Goal: Check status: Check status

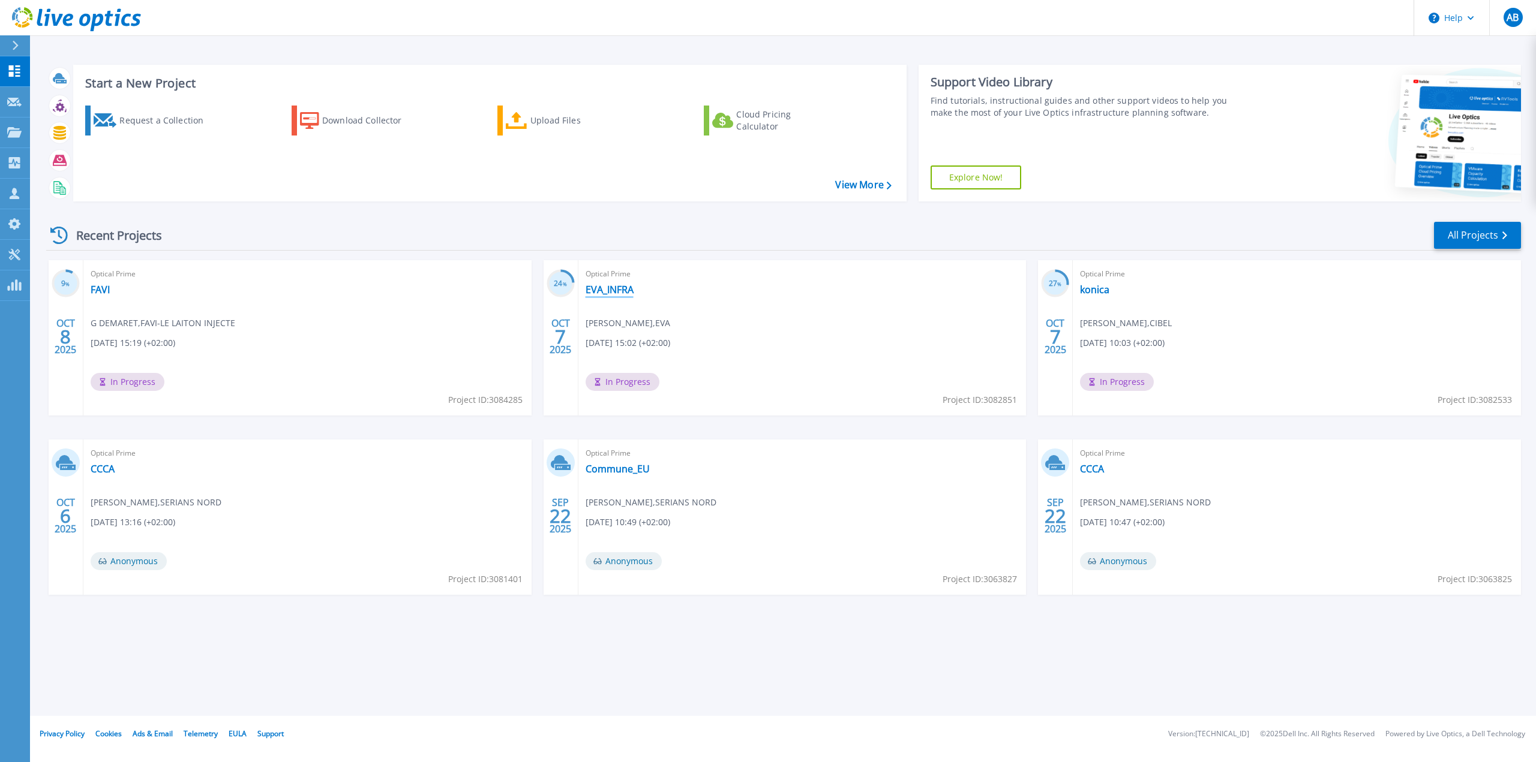
click at [610, 286] on link "EVA_INFRA" at bounding box center [609, 290] width 48 height 12
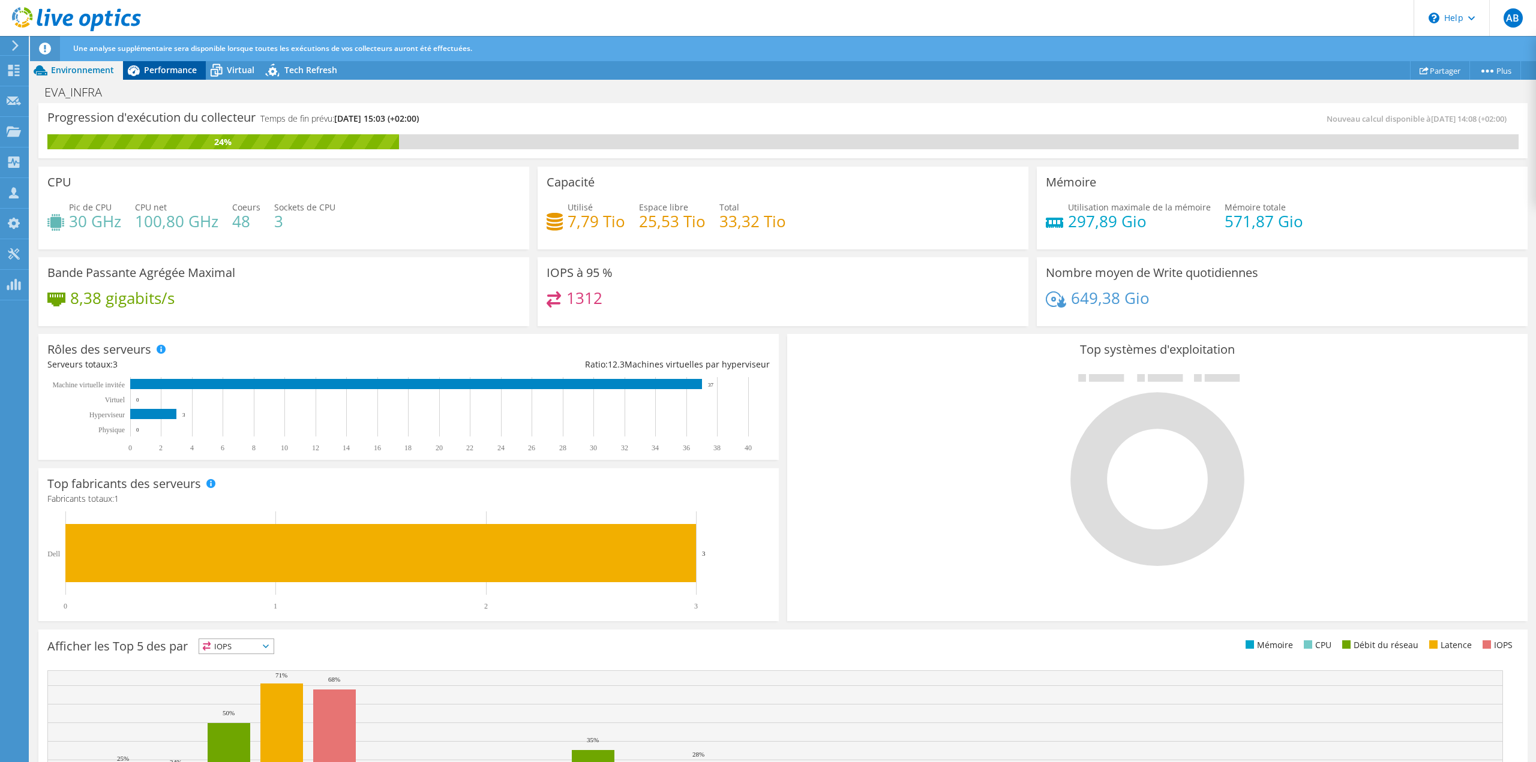
click at [143, 77] on icon at bounding box center [133, 70] width 21 height 21
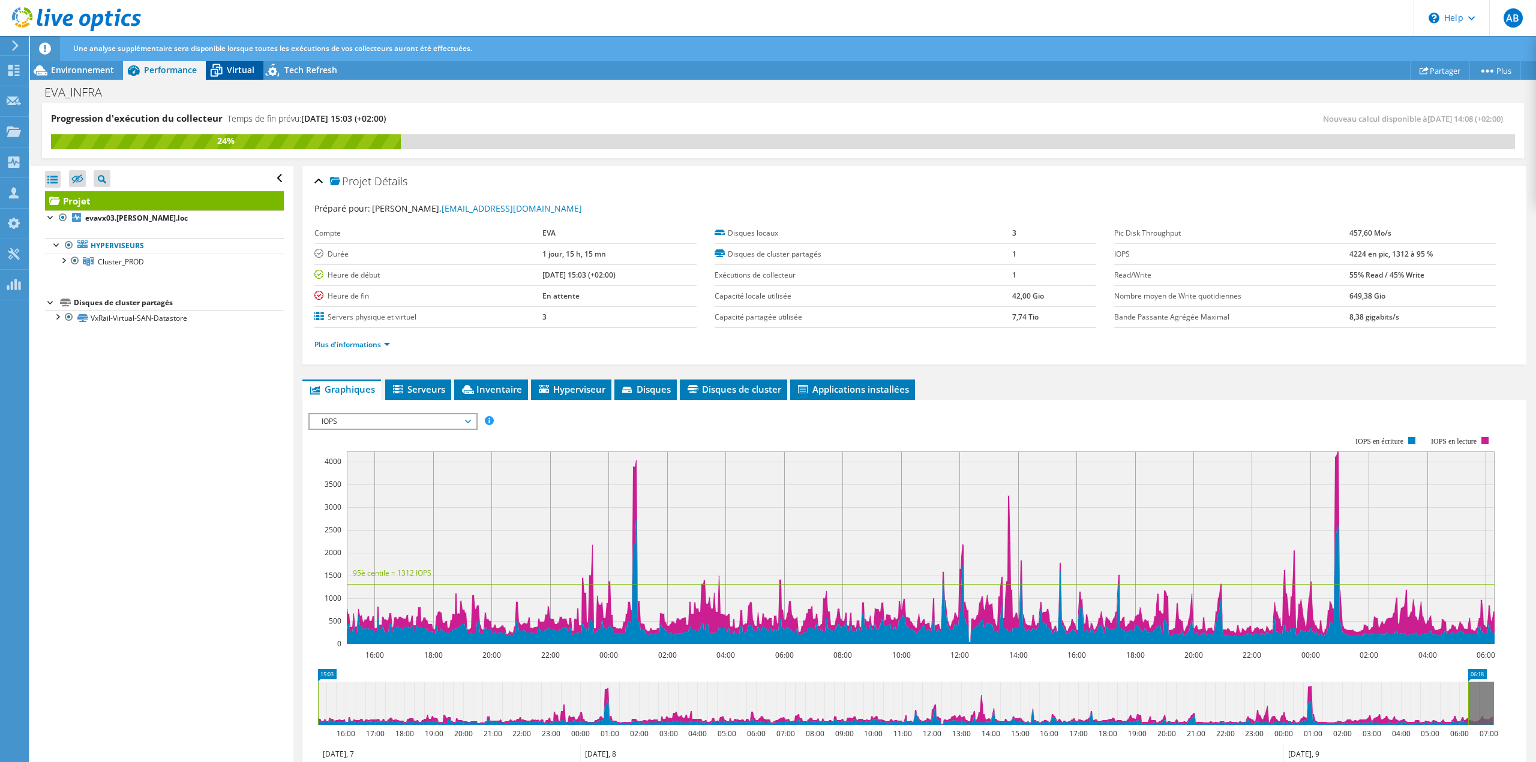
click at [206, 70] on icon at bounding box center [216, 70] width 21 height 21
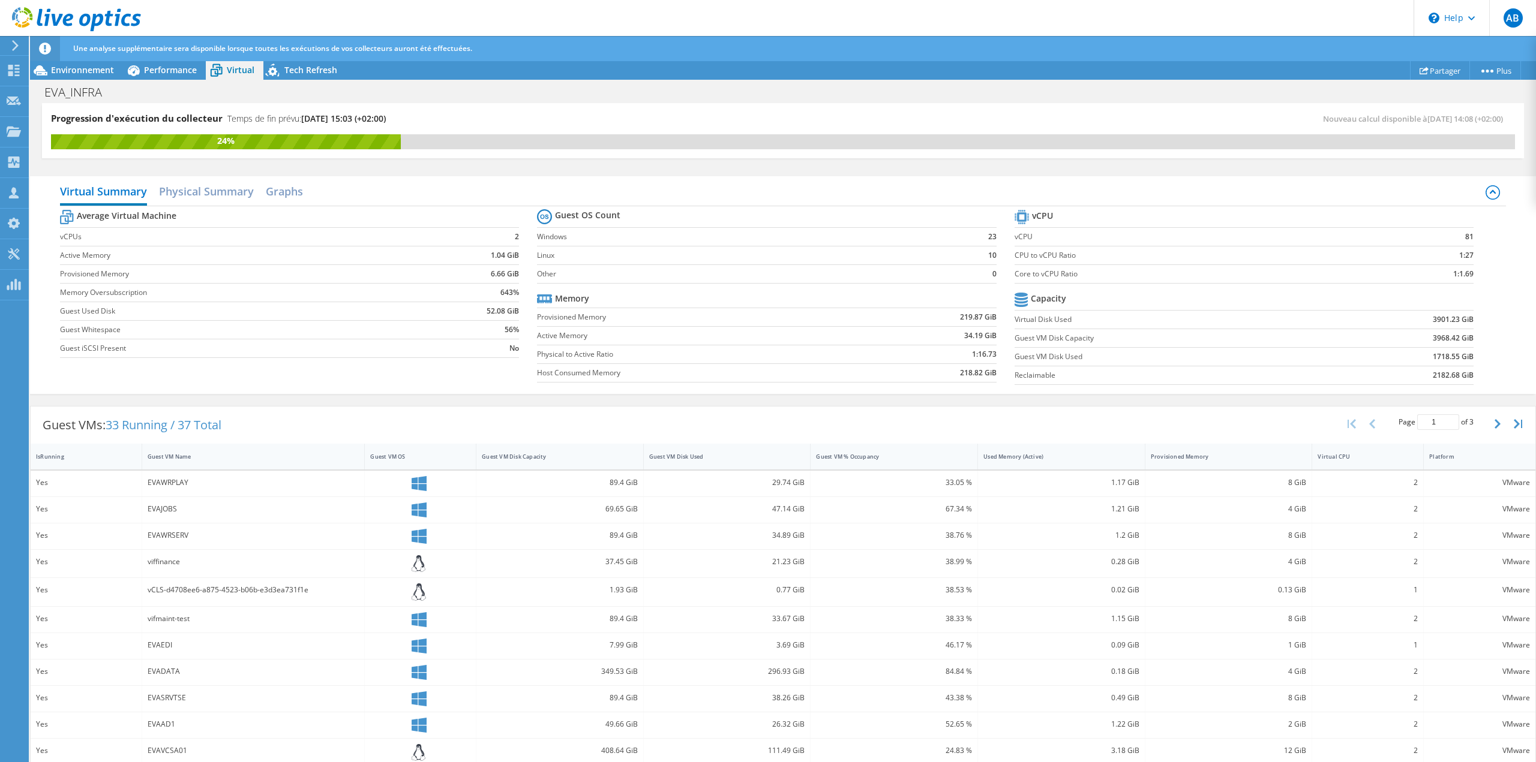
click at [698, 119] on div "Progression d'exécution du collecteur Temps de fin prévu: 10/14/2025, 15:03 (+0…" at bounding box center [417, 123] width 732 height 22
click at [314, 59] on div "Une analyse supplémentaire sera disponible lorsque toutes les exécutions de vos…" at bounding box center [805, 48] width 1470 height 25
click at [313, 71] on span "Tech Refresh" at bounding box center [310, 69] width 53 height 11
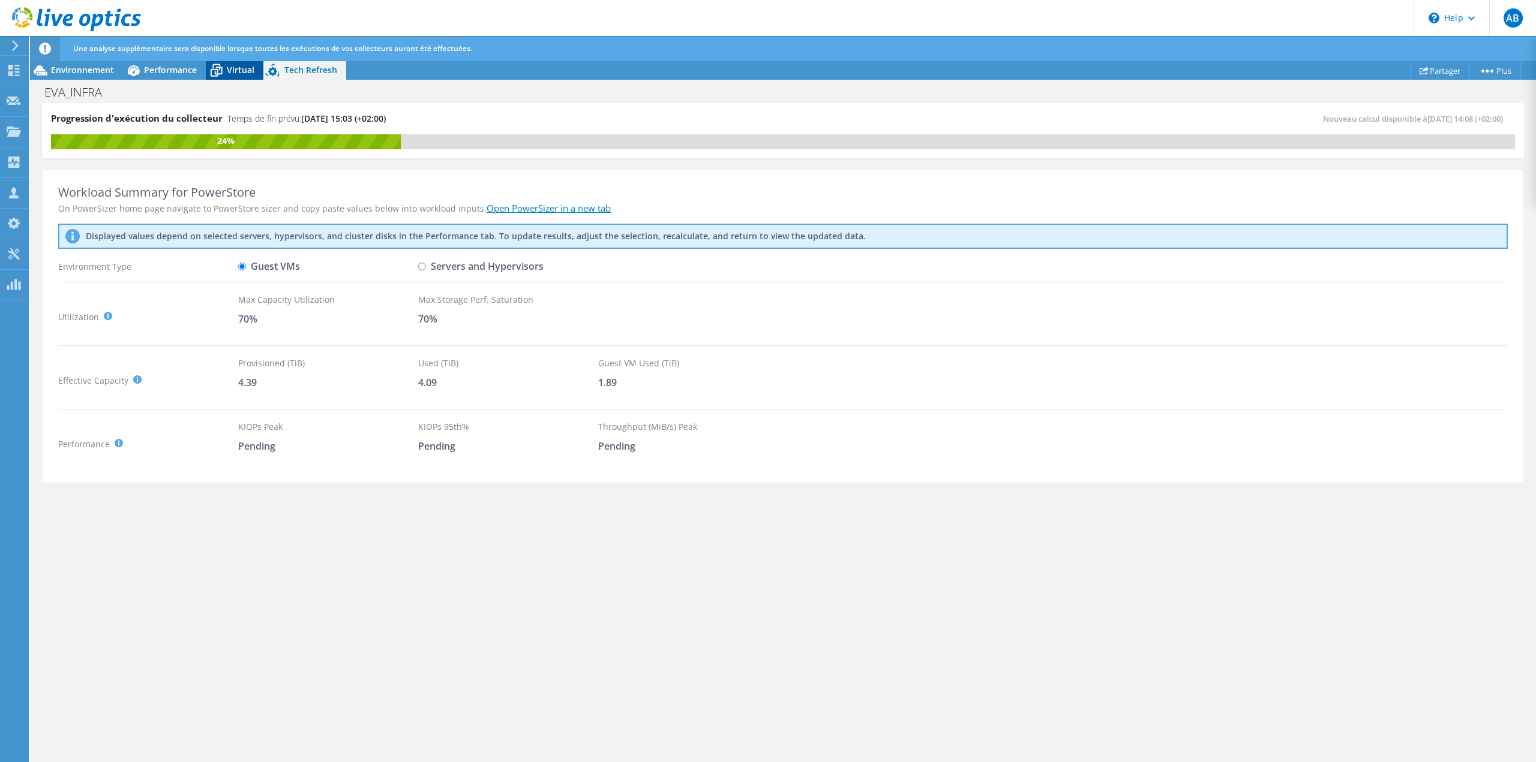
click at [244, 74] on span "Virtual" at bounding box center [241, 69] width 28 height 11
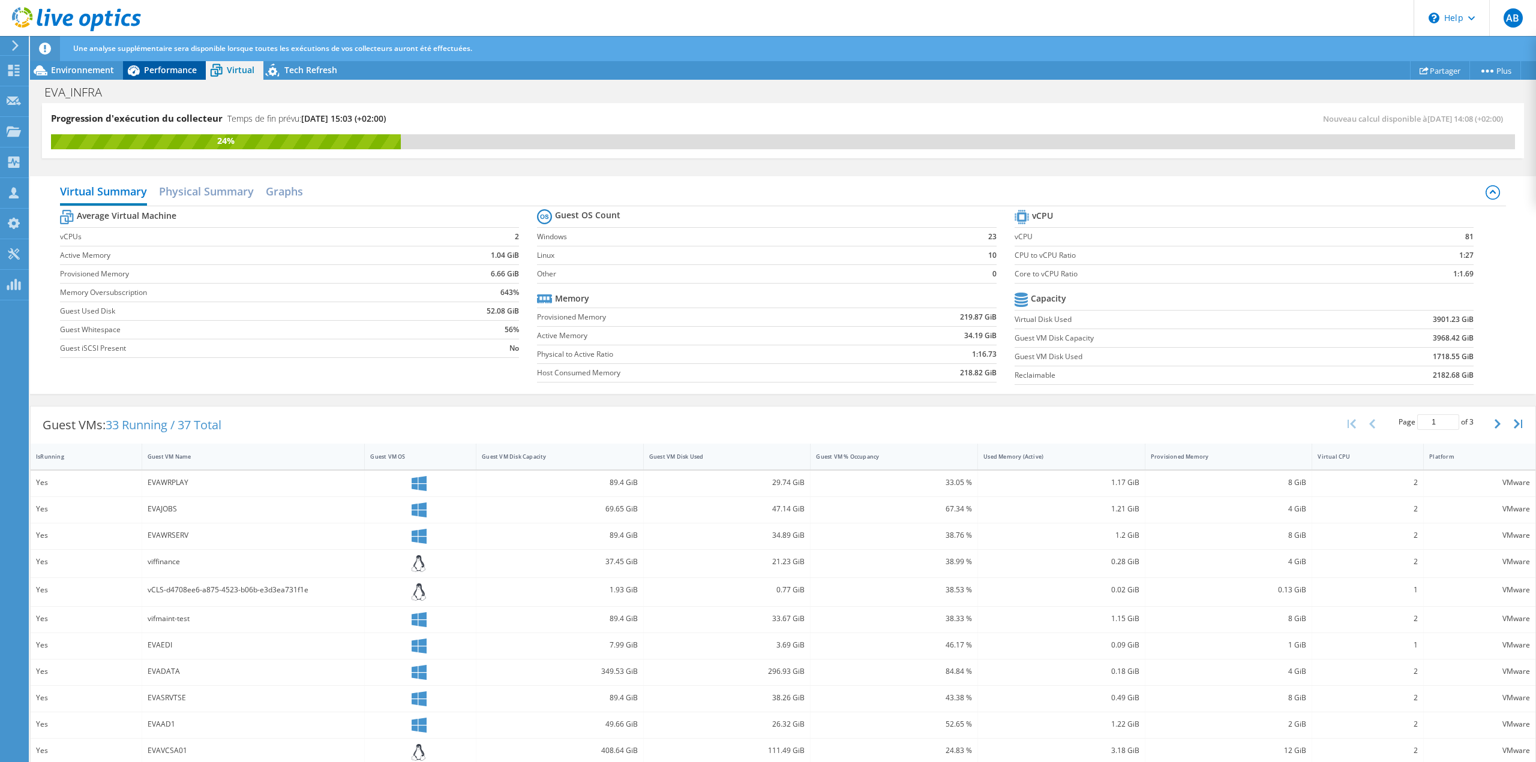
click at [166, 68] on span "Performance" at bounding box center [170, 69] width 53 height 11
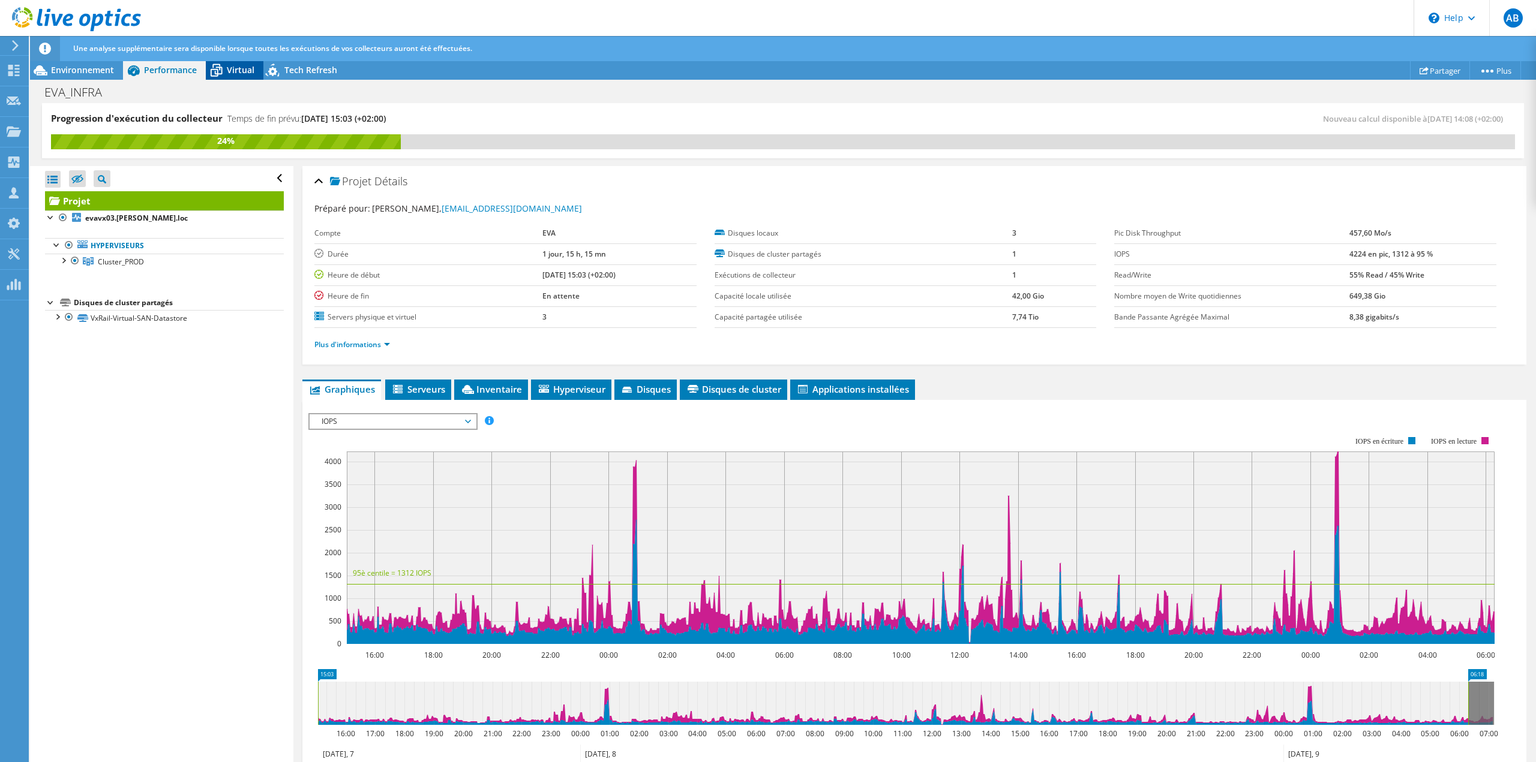
click at [224, 67] on icon at bounding box center [216, 70] width 21 height 21
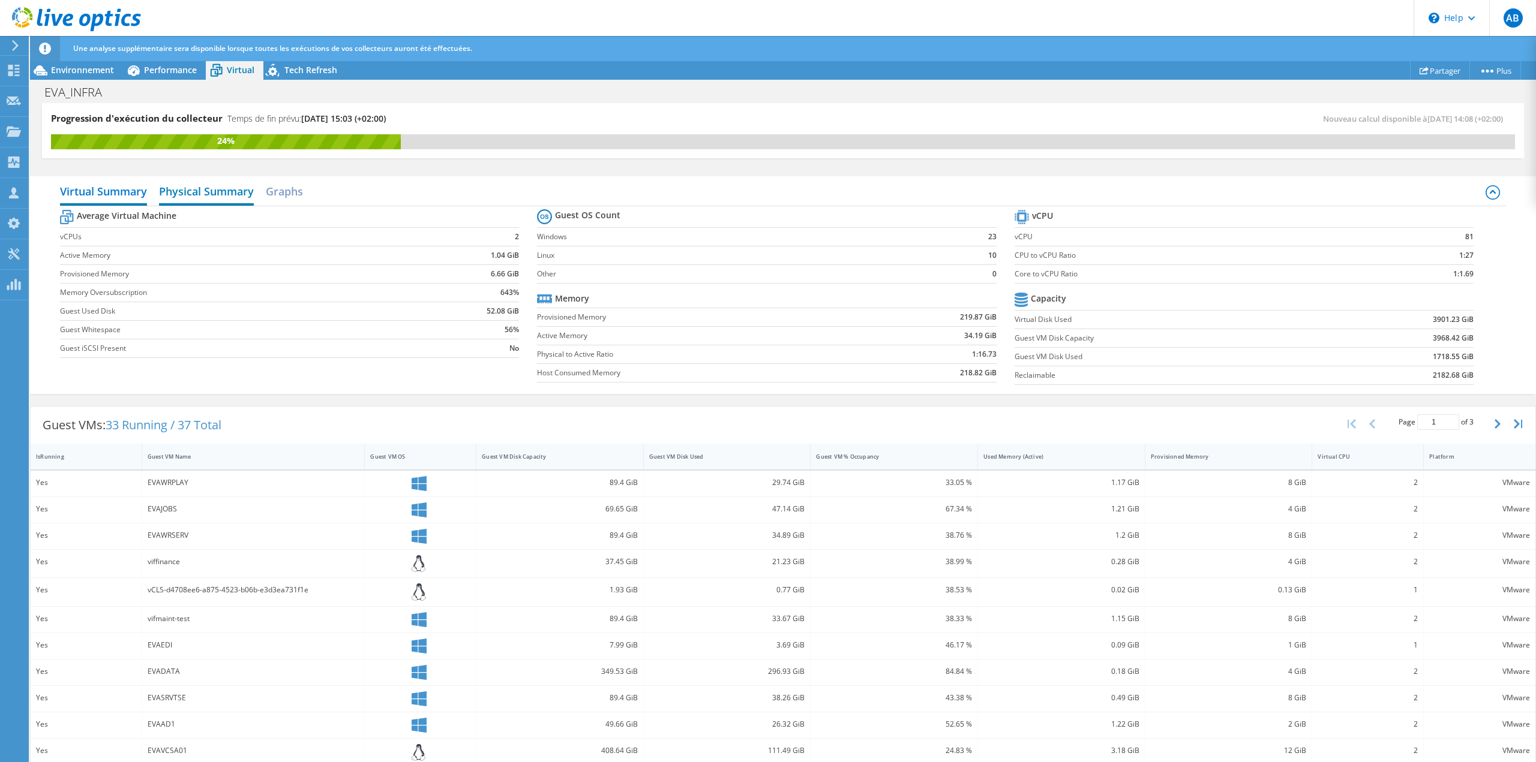
click at [225, 186] on h2 "Physical Summary" at bounding box center [206, 192] width 95 height 26
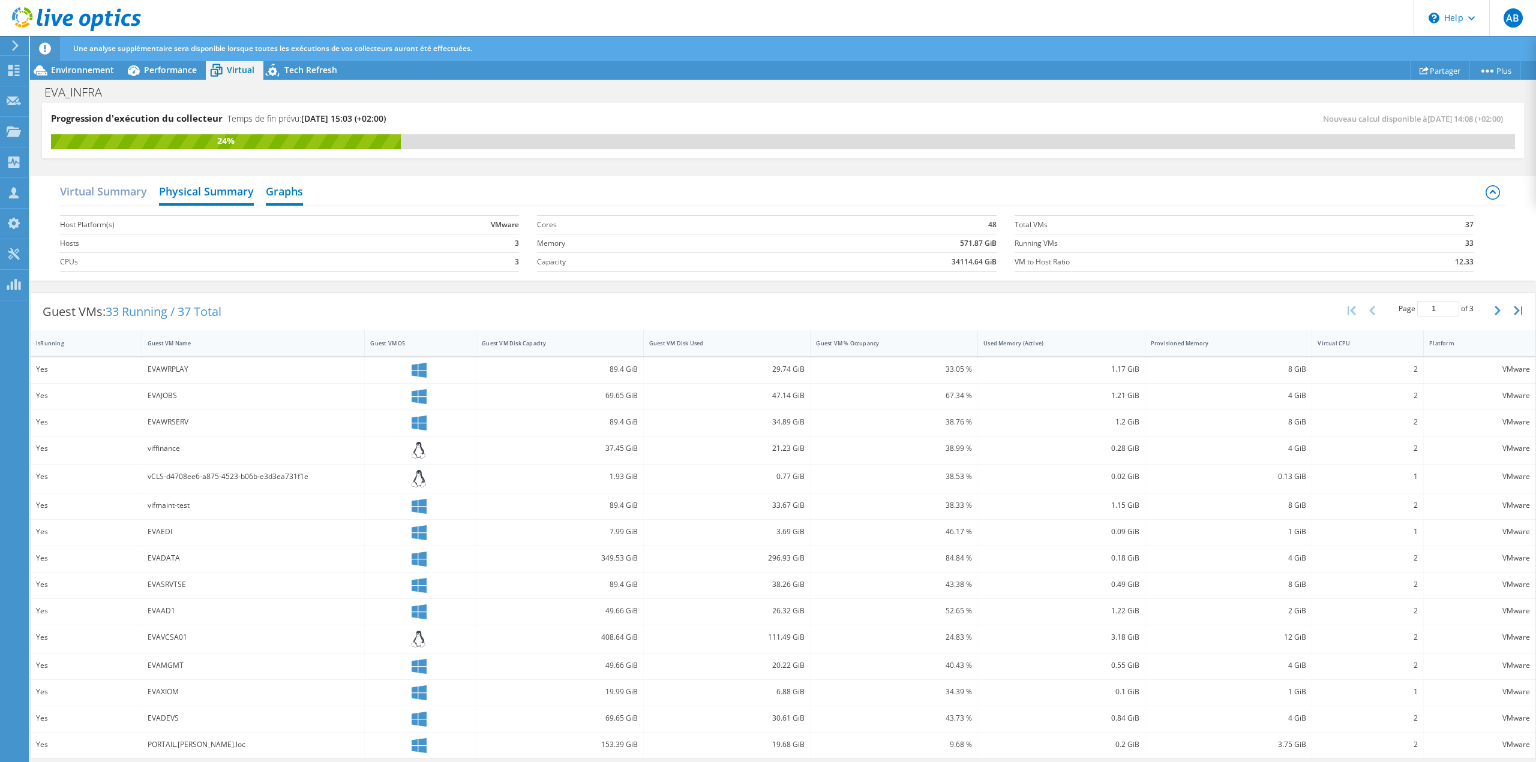
click at [287, 193] on h2 "Graphs" at bounding box center [284, 192] width 37 height 26
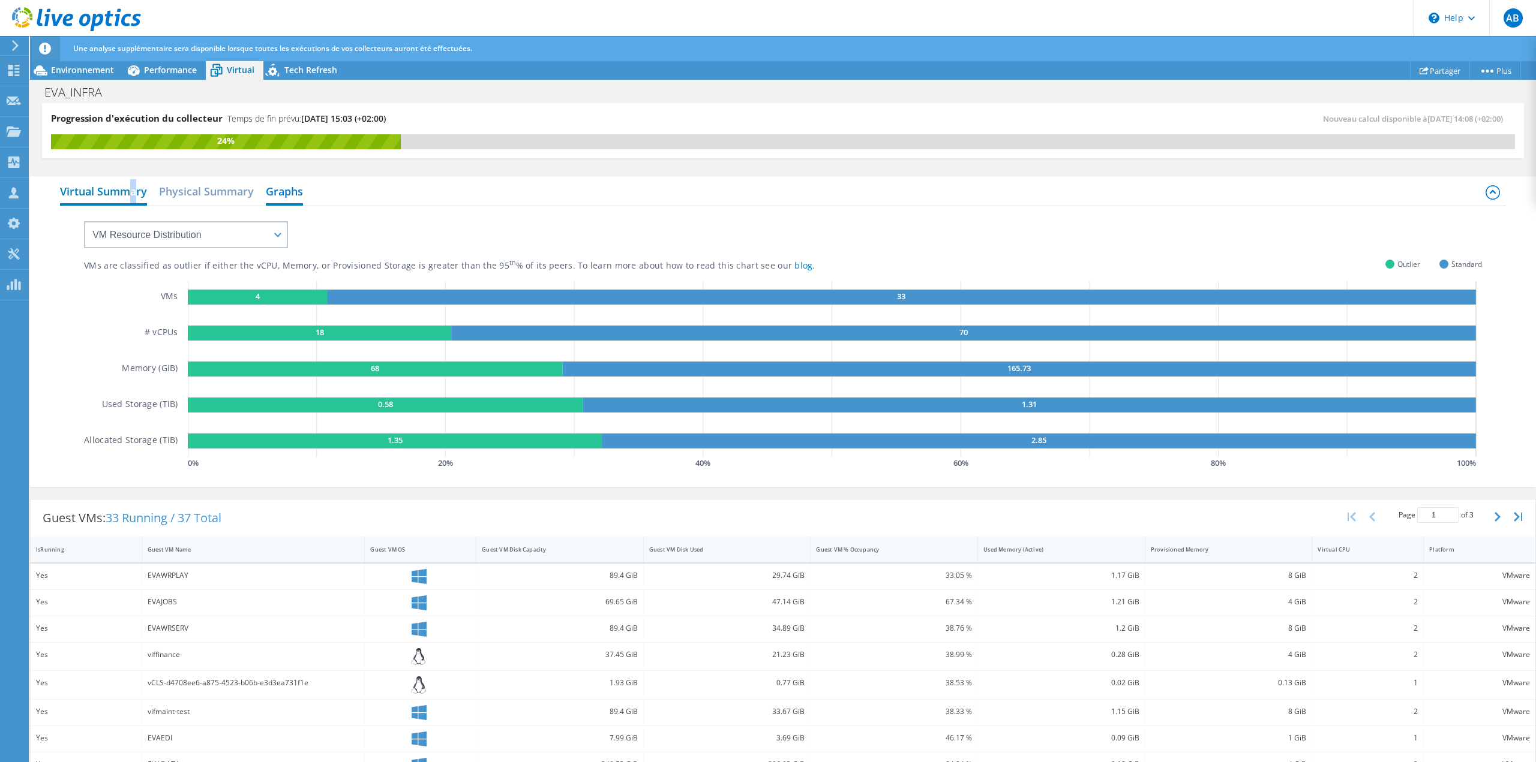
click at [136, 190] on h2 "Virtual Summary" at bounding box center [103, 192] width 87 height 26
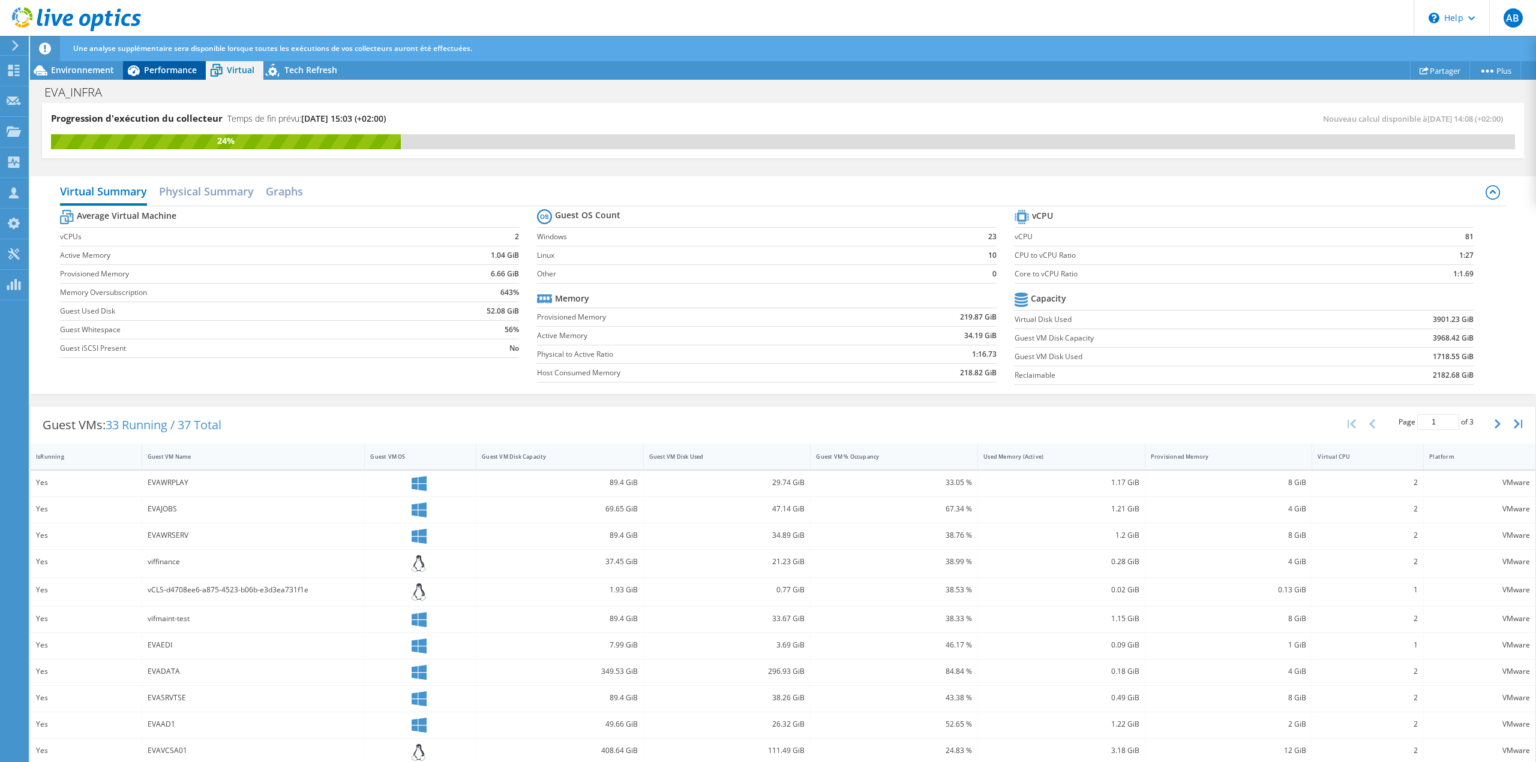
click at [161, 67] on span "Performance" at bounding box center [170, 69] width 53 height 11
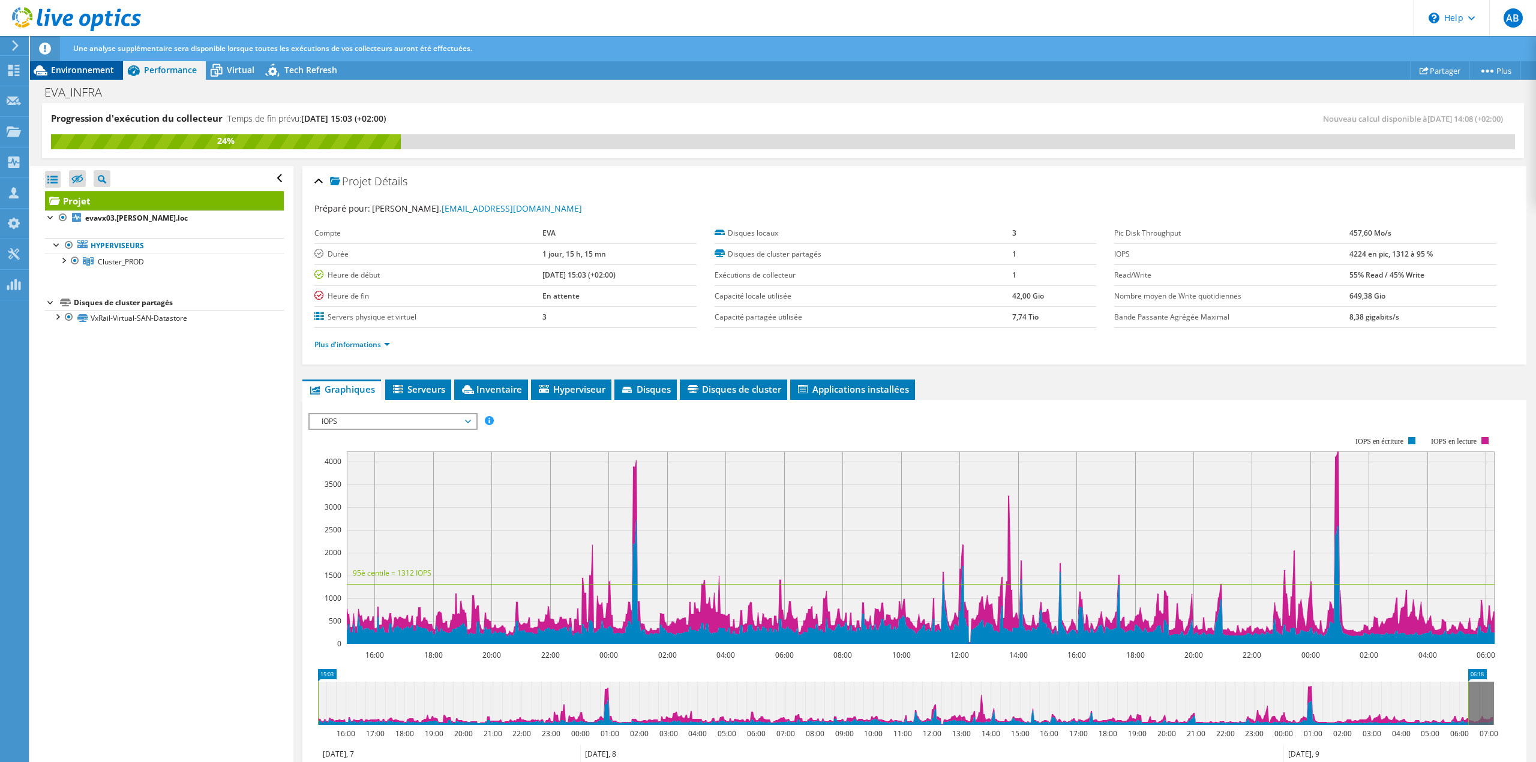
click at [73, 68] on span "Environnement" at bounding box center [82, 69] width 63 height 11
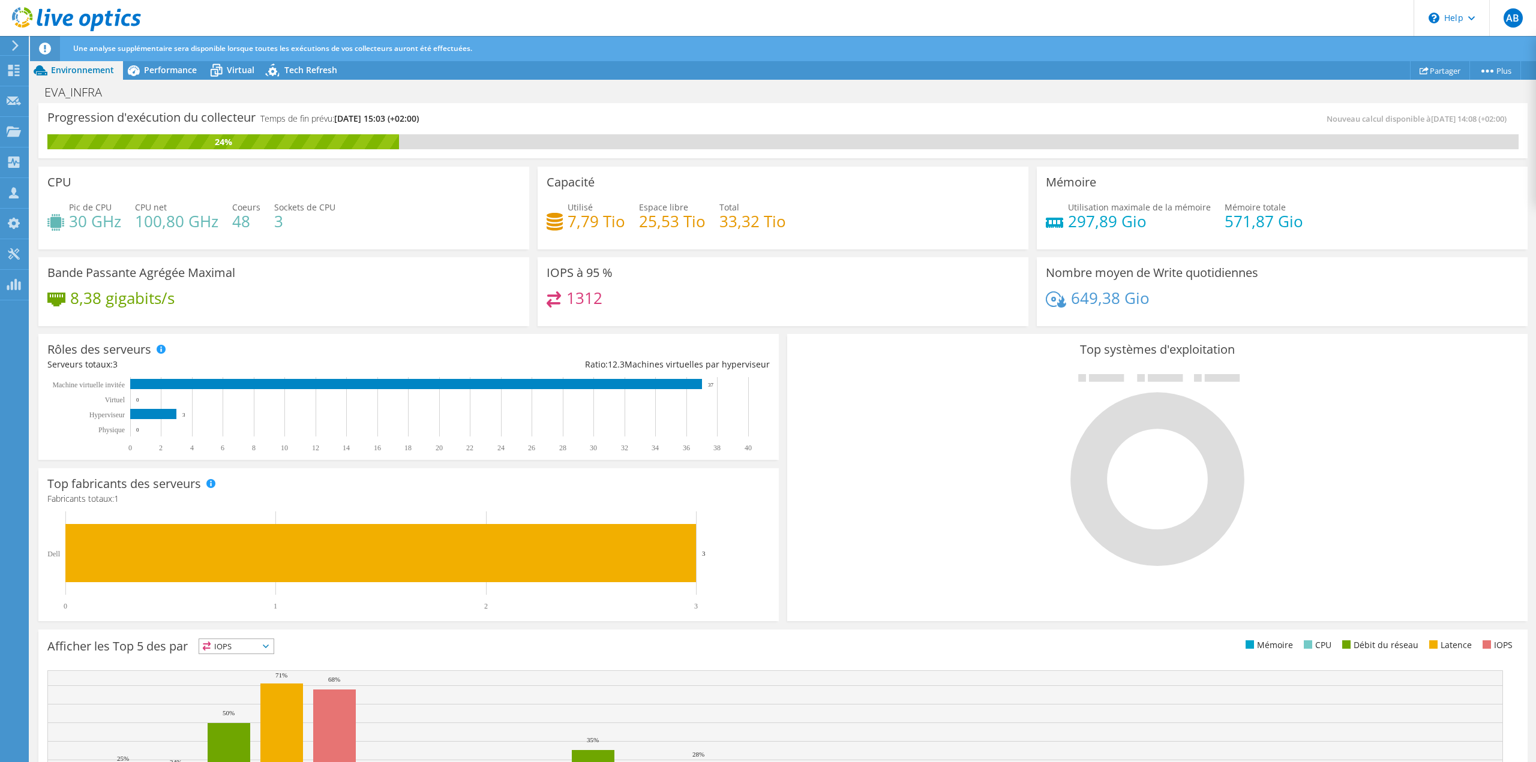
scroll to position [142, 0]
click at [178, 73] on span "Performance" at bounding box center [170, 69] width 53 height 11
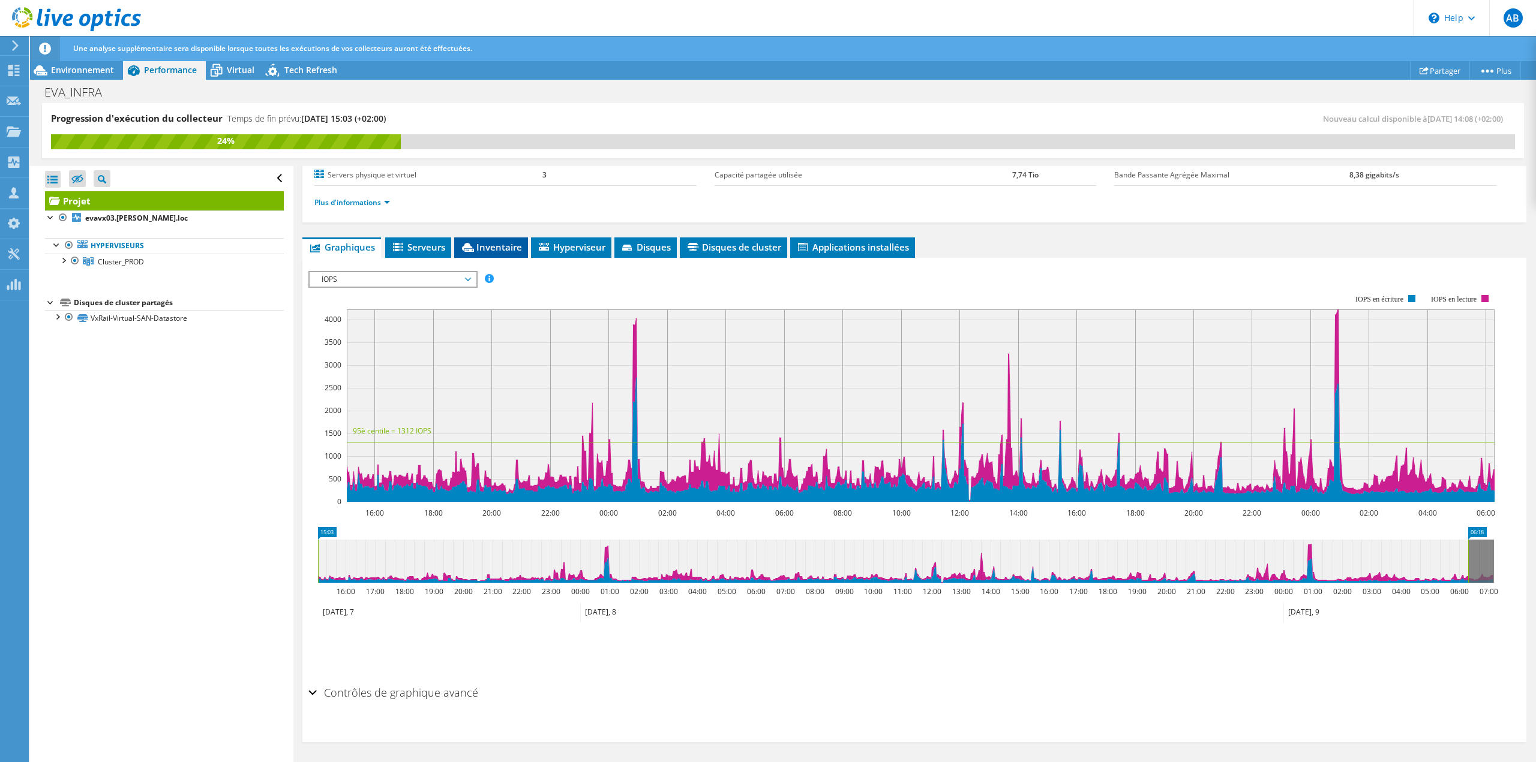
click at [491, 249] on span "Inventaire" at bounding box center [491, 247] width 62 height 12
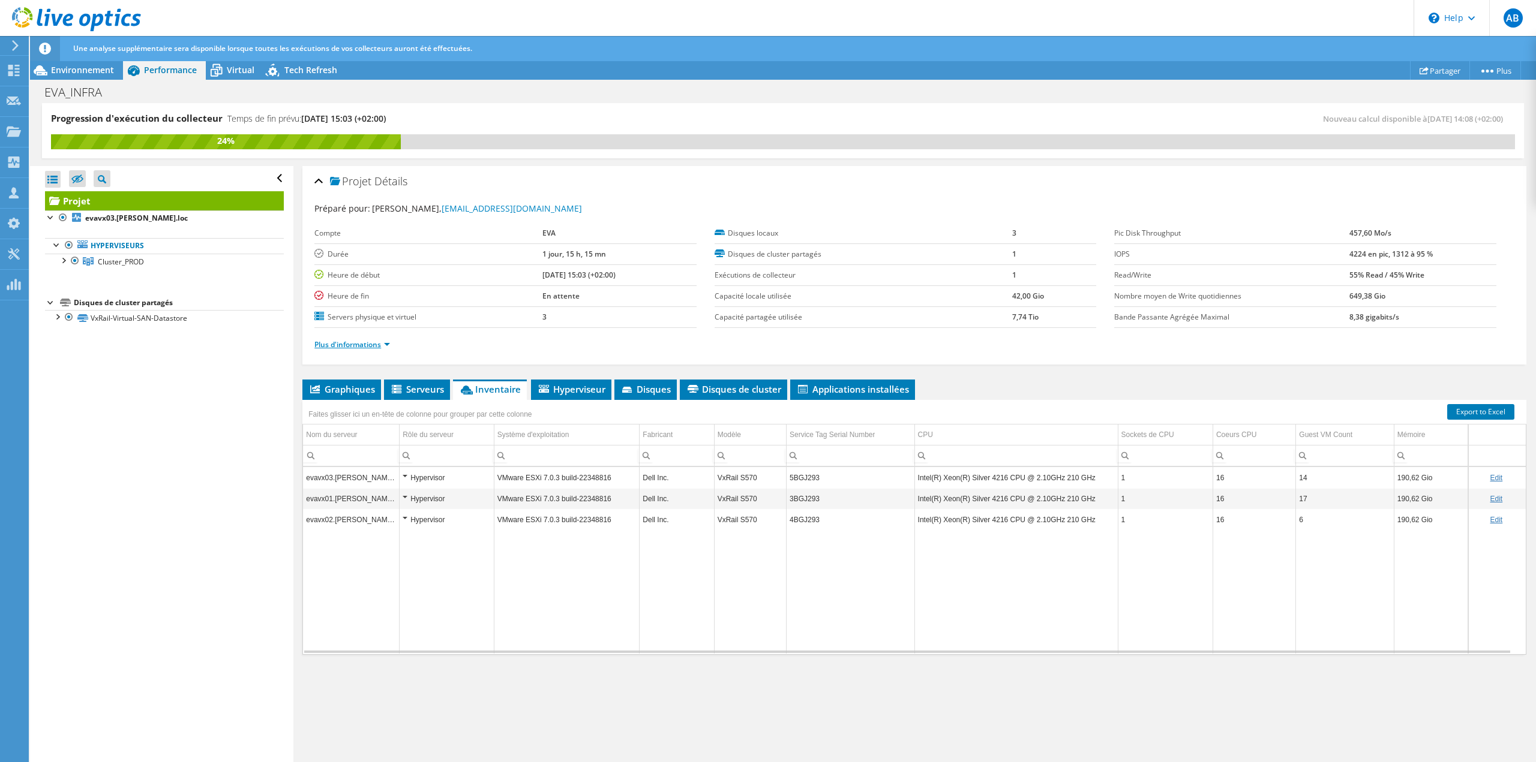
click at [390, 341] on link "Plus d'informations" at bounding box center [352, 345] width 76 height 10
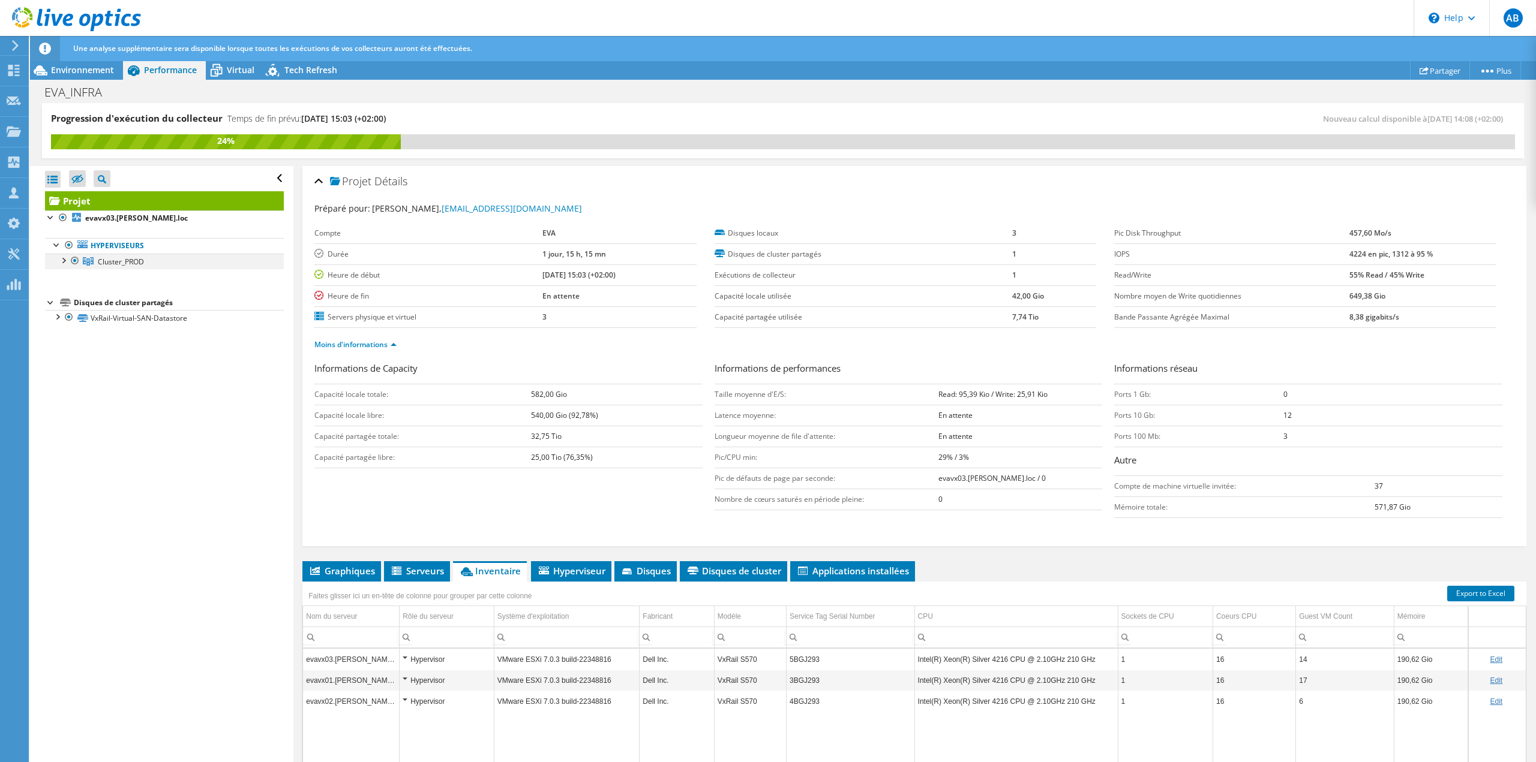
click at [64, 257] on div at bounding box center [63, 260] width 12 height 12
click at [60, 362] on div at bounding box center [57, 364] width 12 height 12
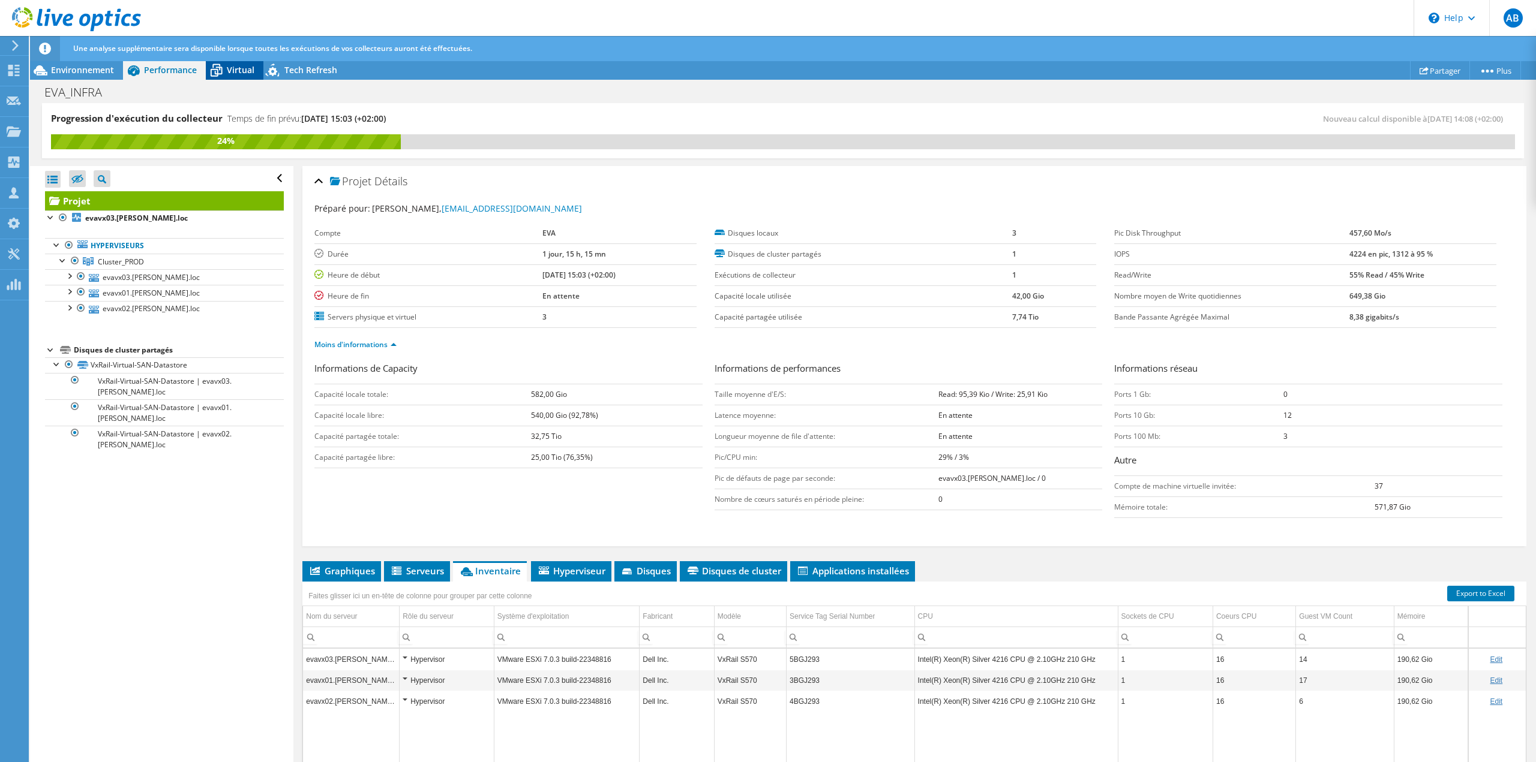
click at [235, 70] on span "Virtual" at bounding box center [241, 69] width 28 height 11
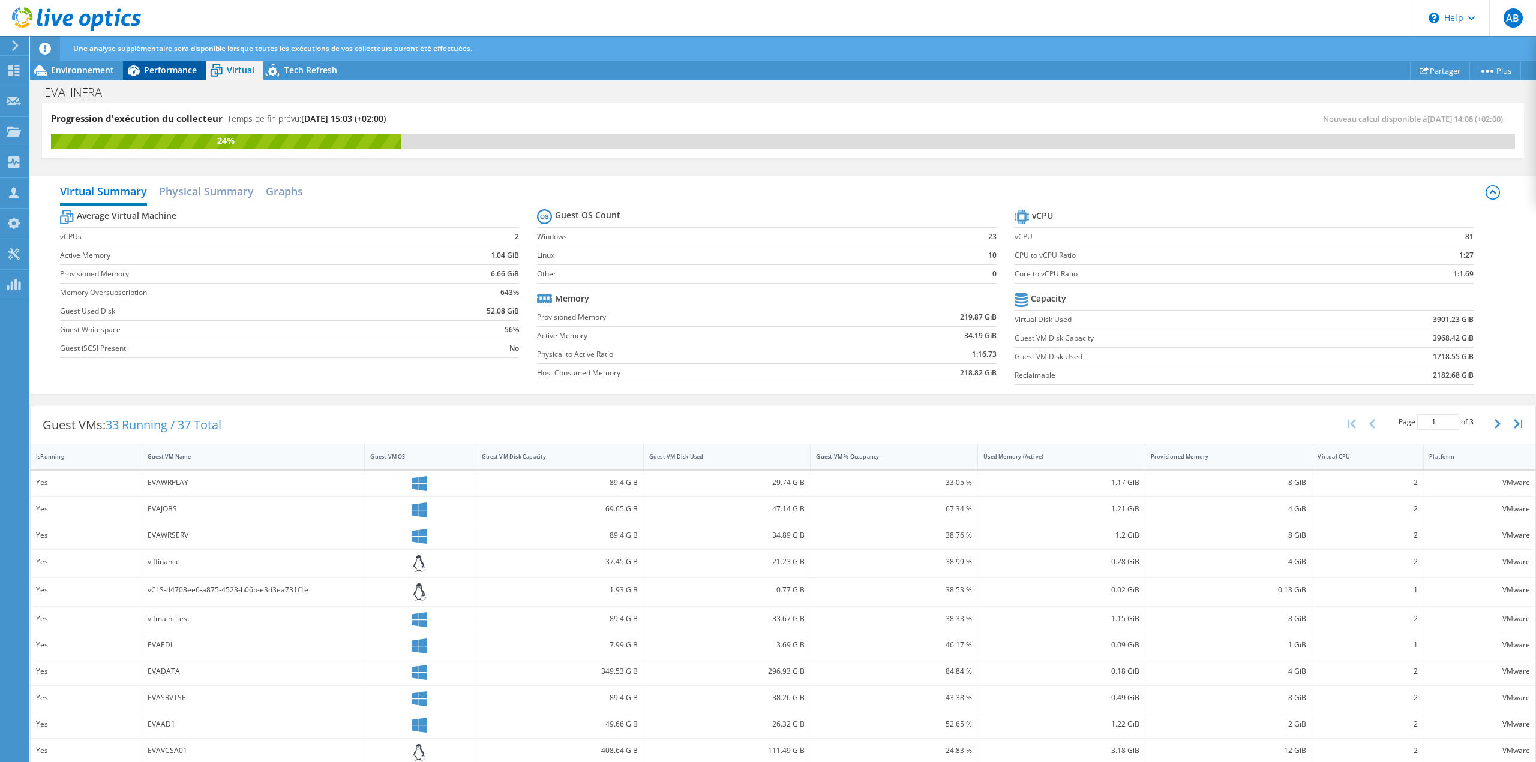
click at [142, 66] on icon at bounding box center [133, 70] width 21 height 21
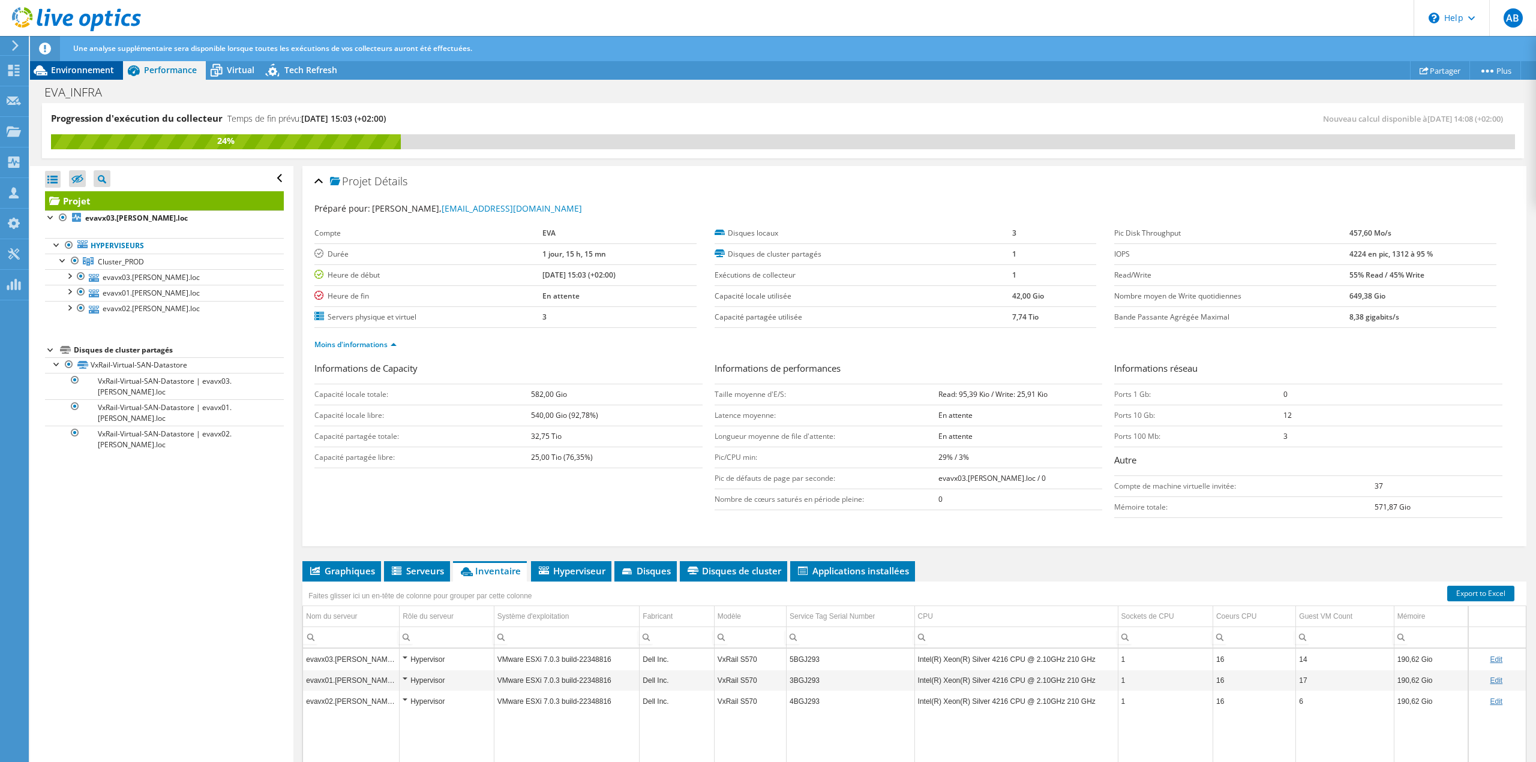
click at [91, 72] on span "Environnement" at bounding box center [82, 69] width 63 height 11
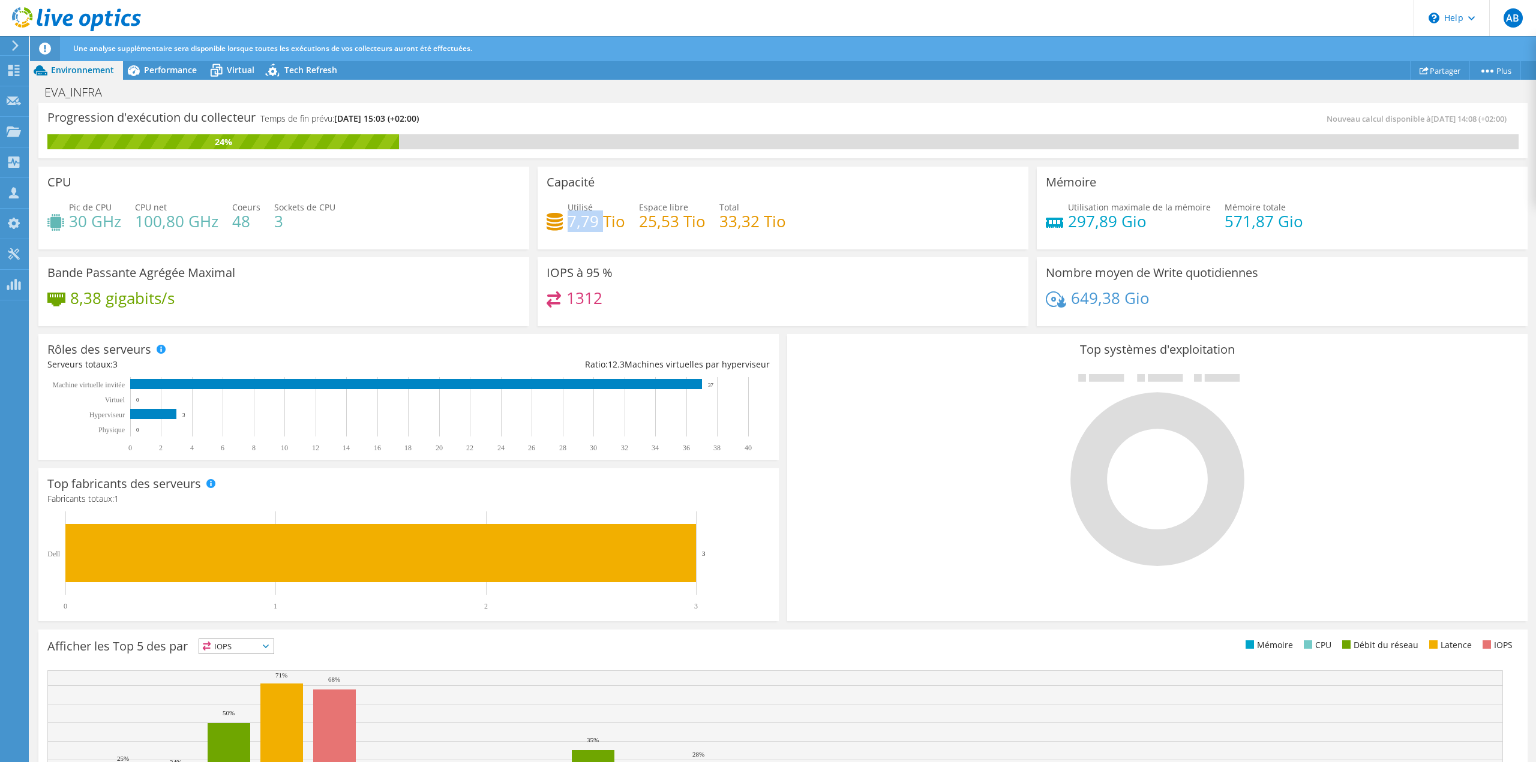
drag, startPoint x: 565, startPoint y: 218, endPoint x: 597, endPoint y: 226, distance: 33.3
click at [597, 226] on h4 "7,79 Tio" at bounding box center [596, 221] width 58 height 13
